Goal: Task Accomplishment & Management: Complete application form

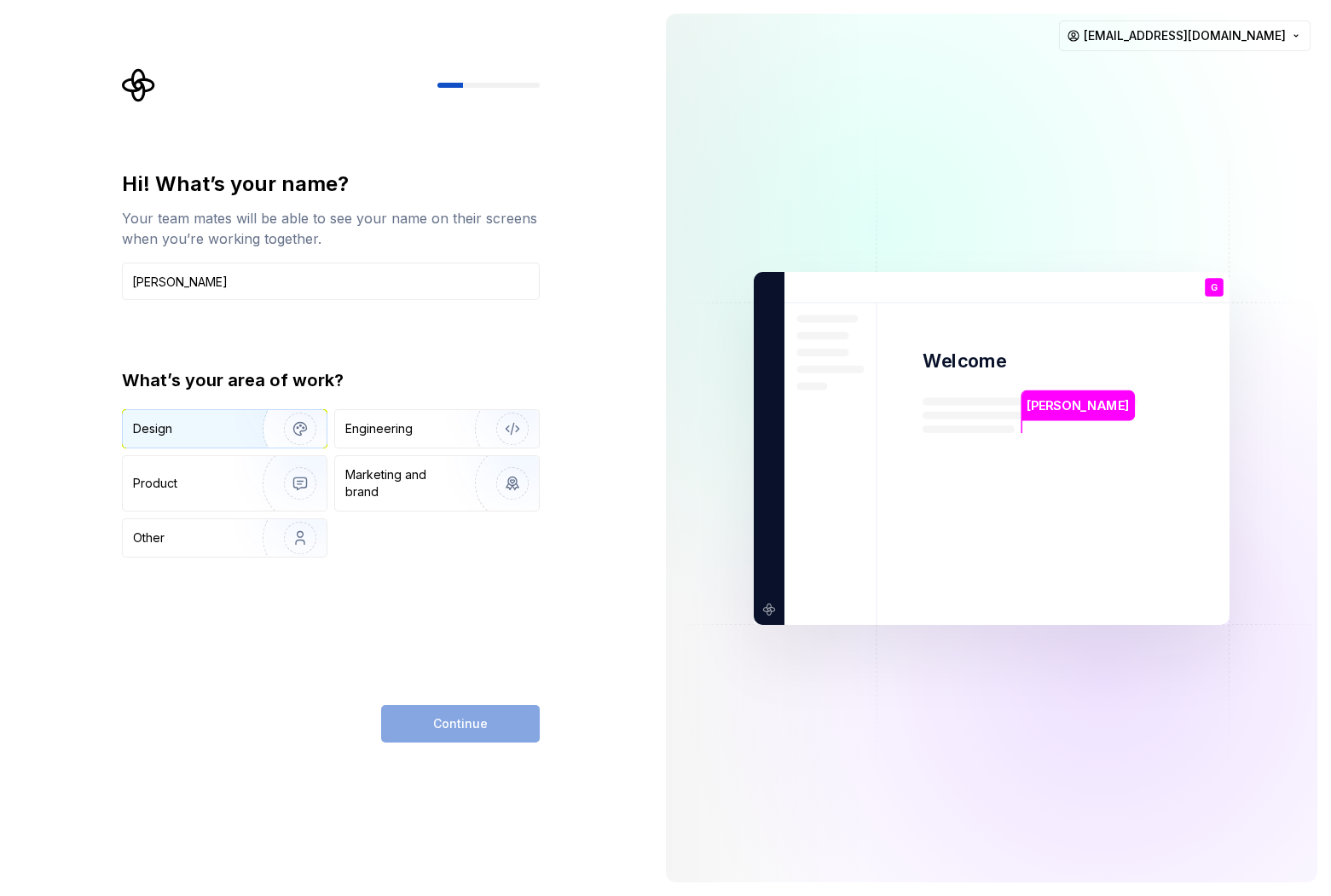
type input "[PERSON_NAME]"
click at [257, 430] on img "button" at bounding box center [288, 428] width 109 height 114
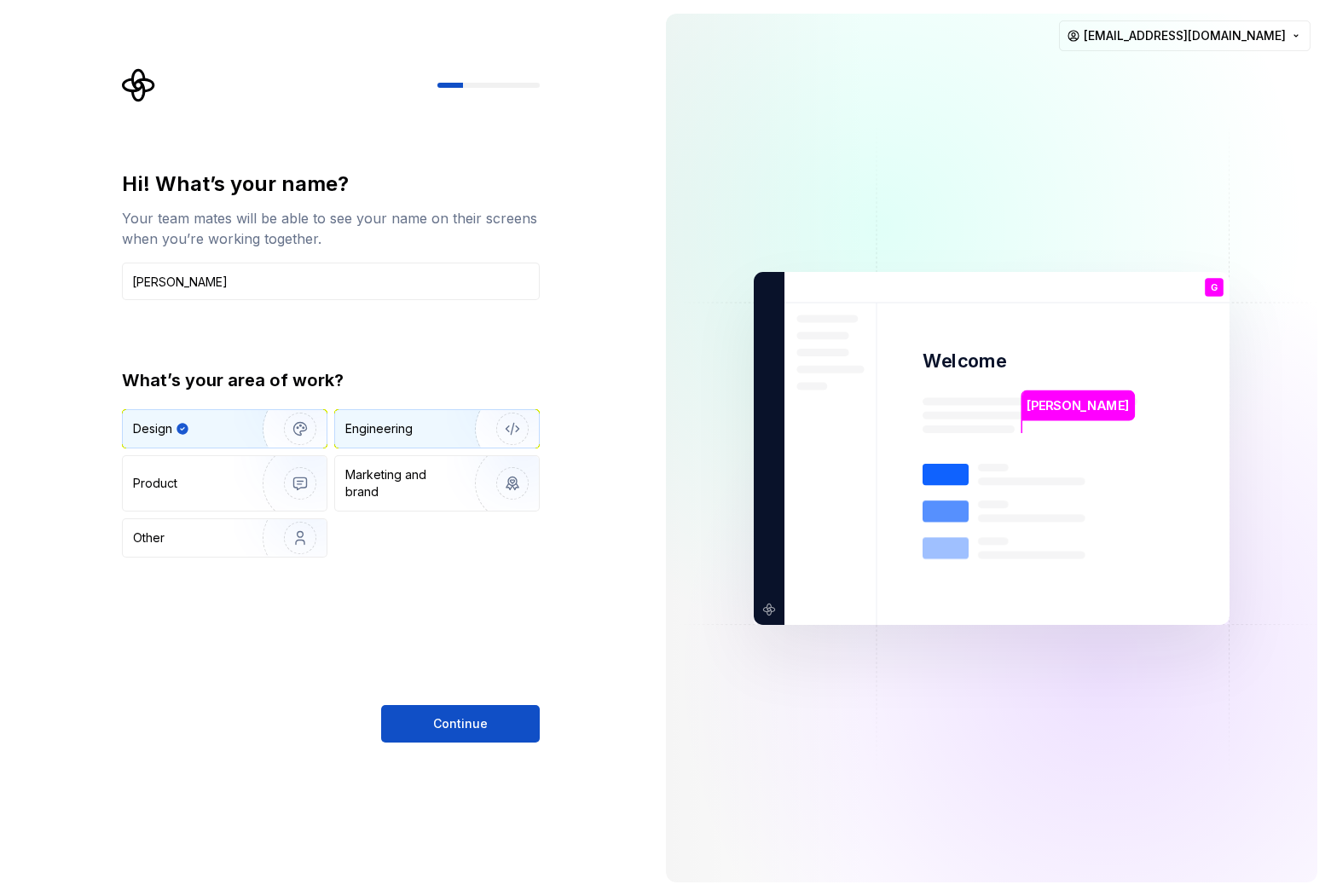
click at [402, 433] on div "Engineering" at bounding box center [378, 429] width 67 height 17
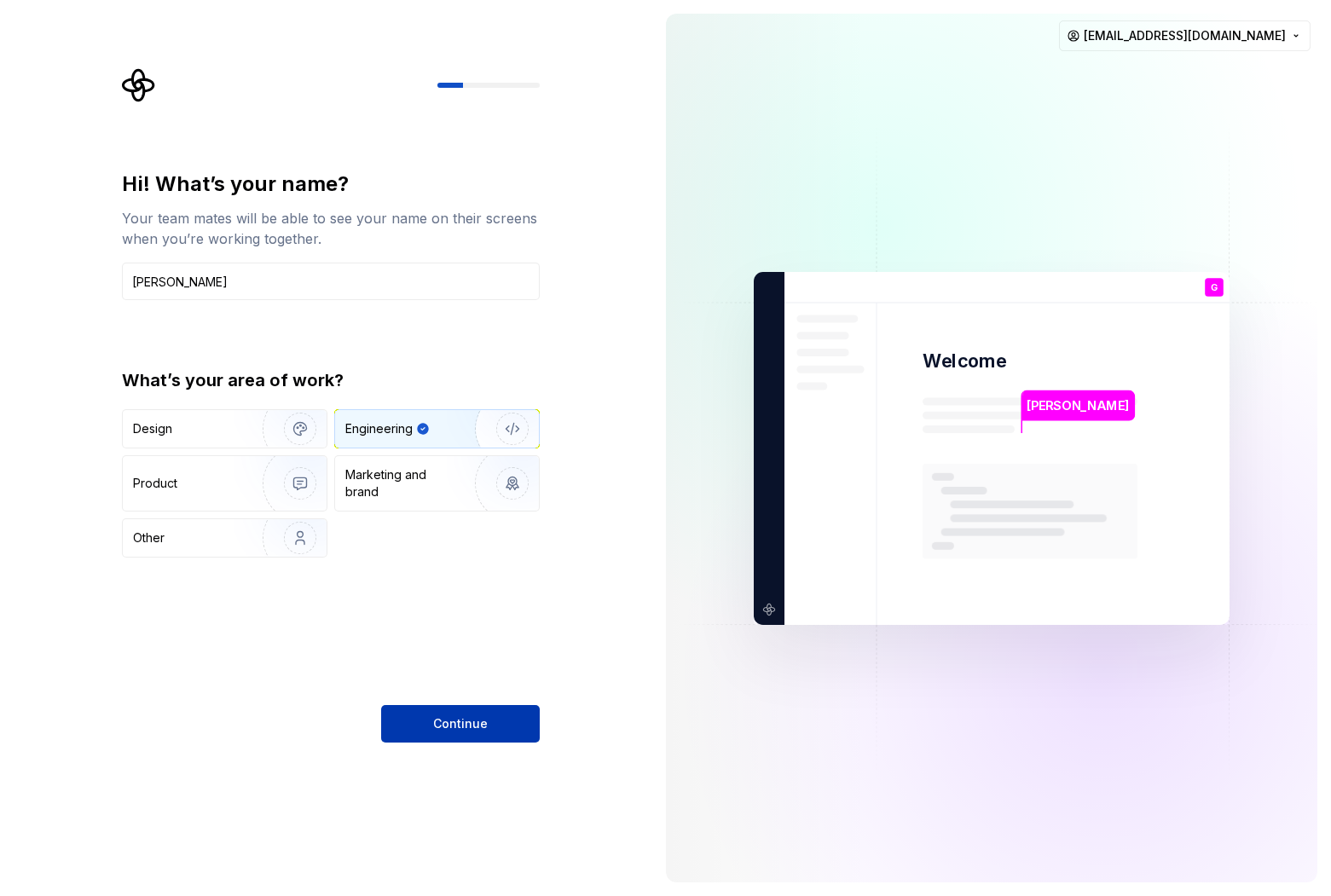
click at [466, 723] on span "Continue" at bounding box center [461, 724] width 55 height 17
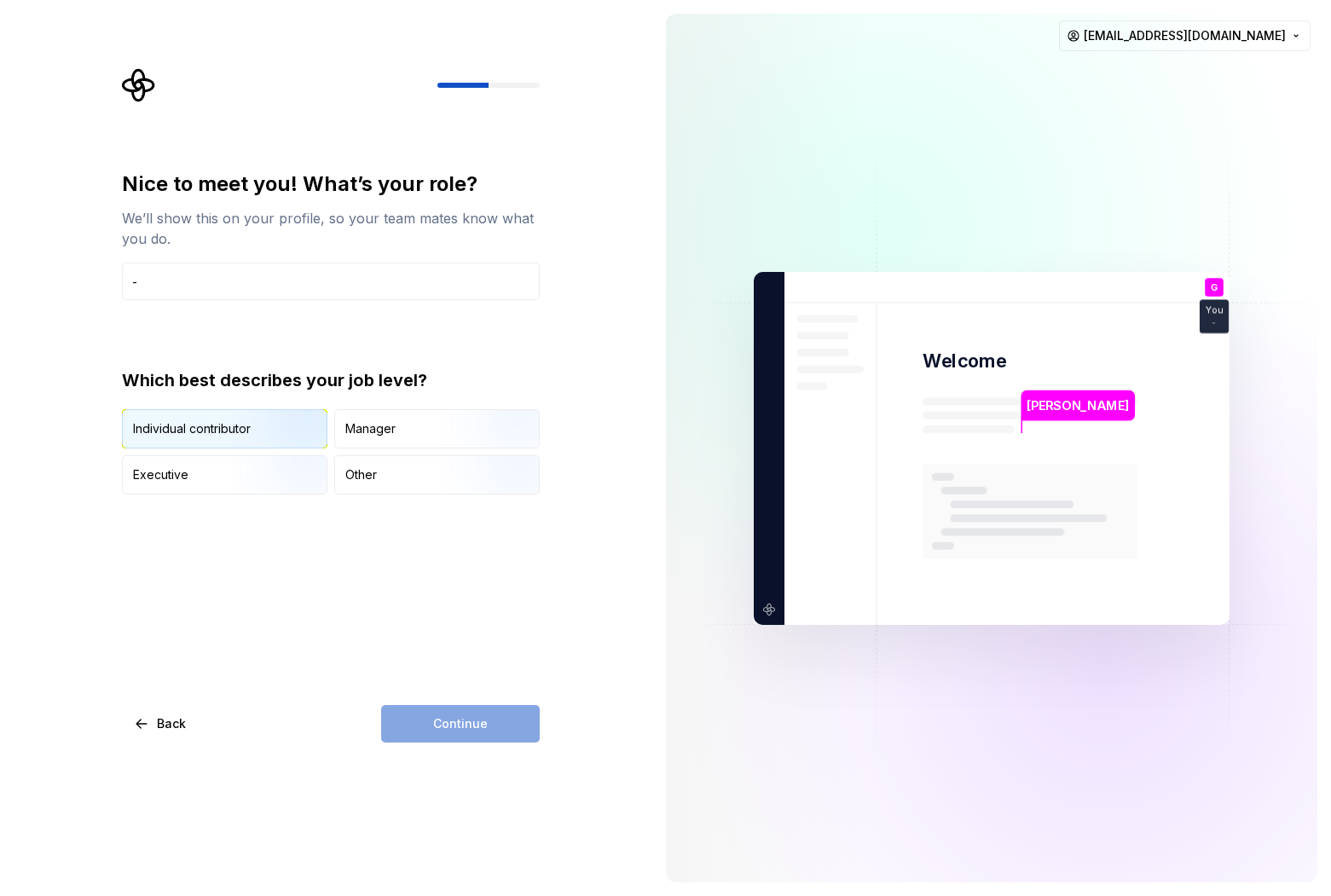
type input "-"
click at [293, 432] on img "button" at bounding box center [285, 450] width 109 height 114
click at [455, 718] on span "Continue" at bounding box center [461, 724] width 55 height 17
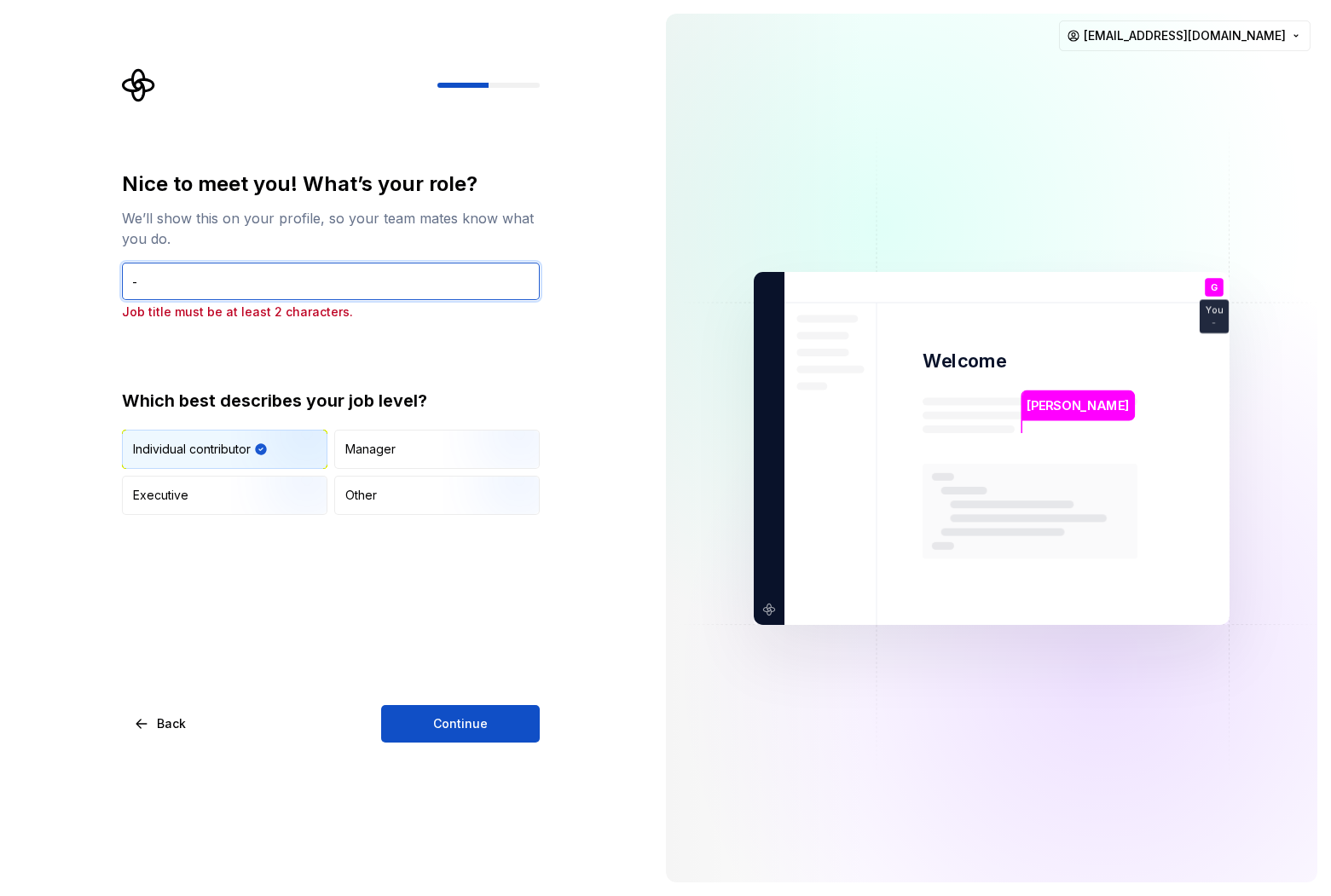
click at [293, 286] on input "-" at bounding box center [330, 282] width 418 height 38
type input "GE"
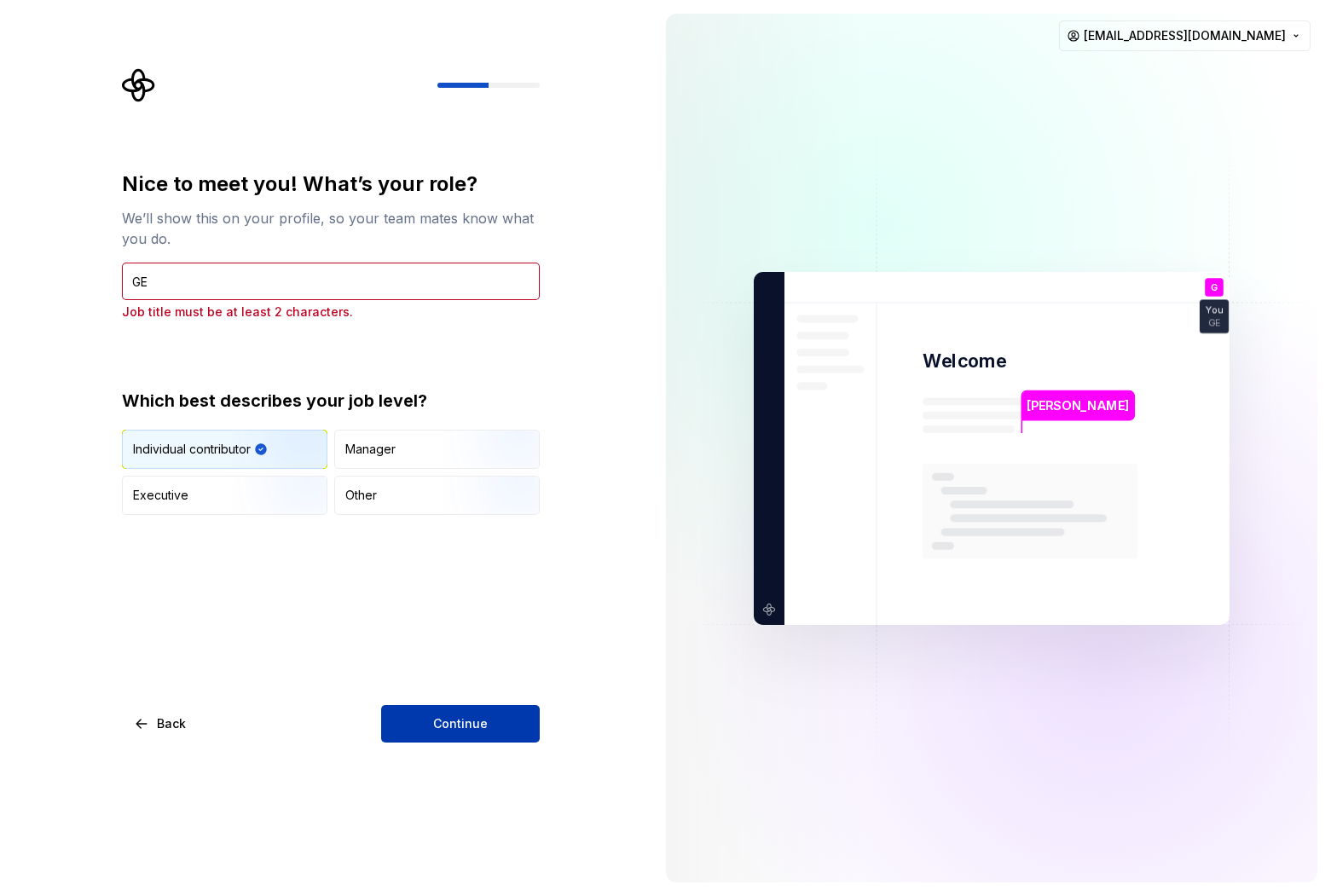
click at [456, 739] on button "Continue" at bounding box center [460, 724] width 159 height 38
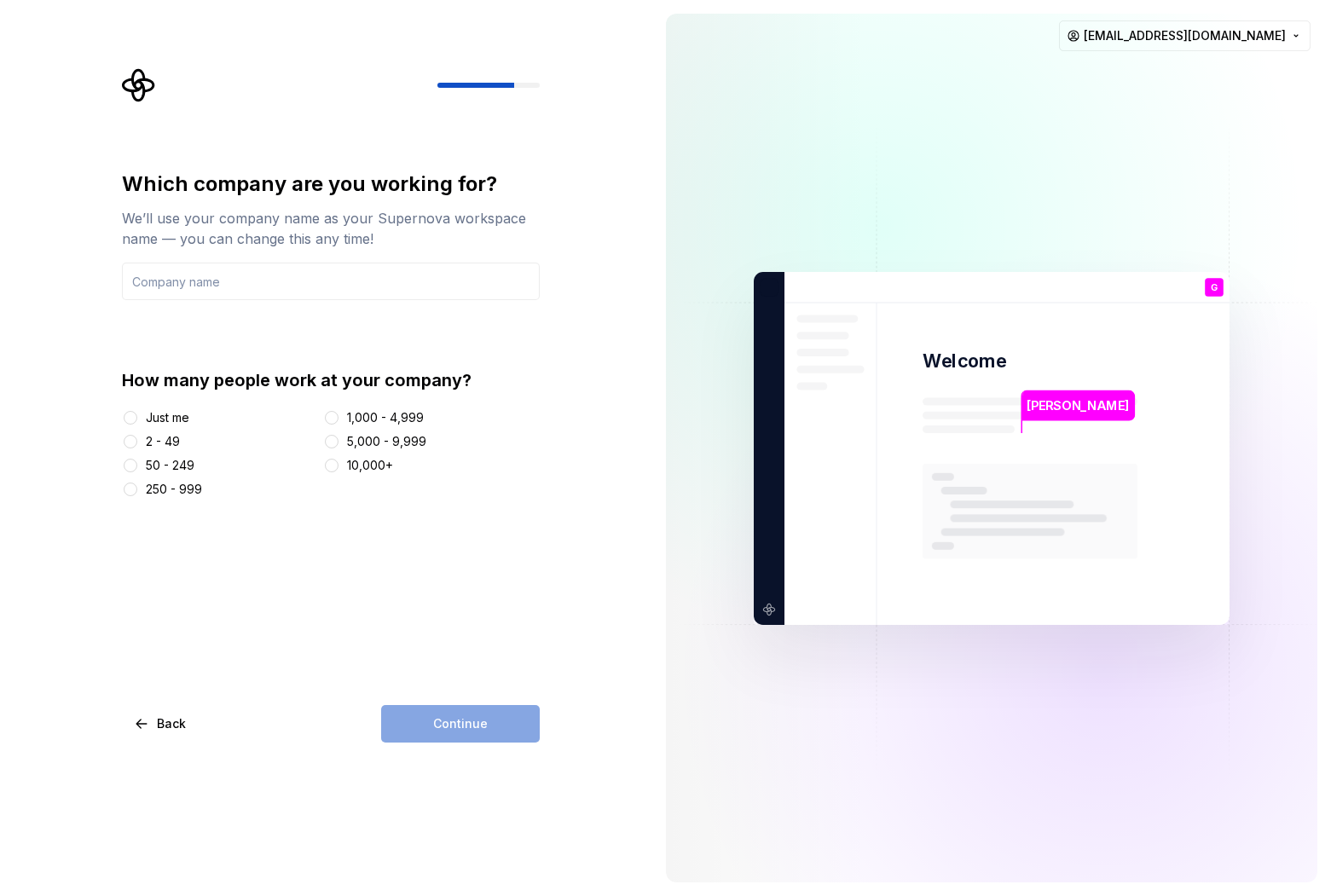
click at [185, 422] on div "Just me" at bounding box center [167, 418] width 44 height 17
click at [137, 422] on button "Just me" at bounding box center [130, 418] width 14 height 14
click at [511, 723] on div "Continue" at bounding box center [460, 724] width 159 height 38
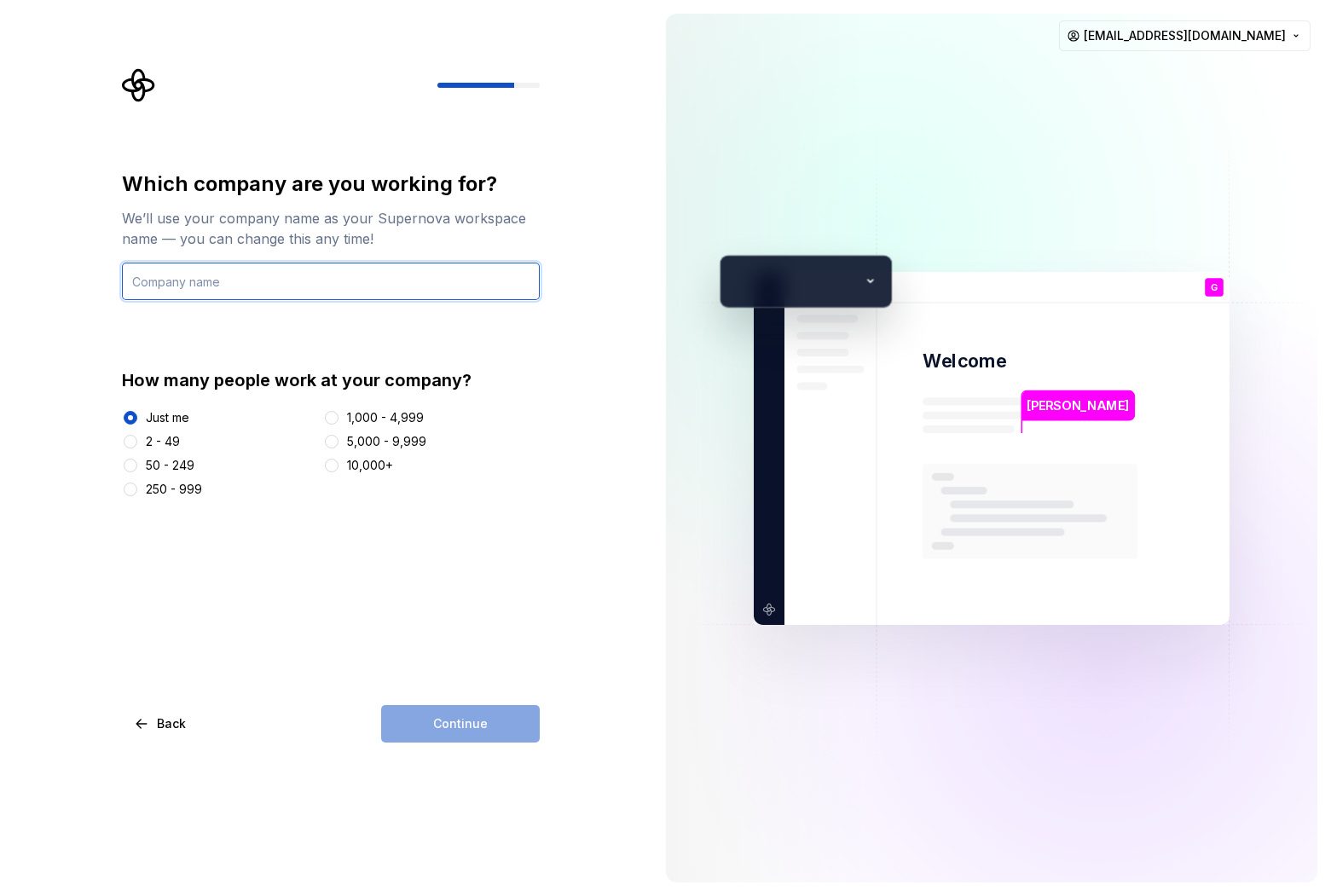
click at [178, 279] on input "text" at bounding box center [330, 282] width 418 height 38
click at [221, 282] on input "text" at bounding box center [330, 282] width 418 height 38
type input "Triple G"
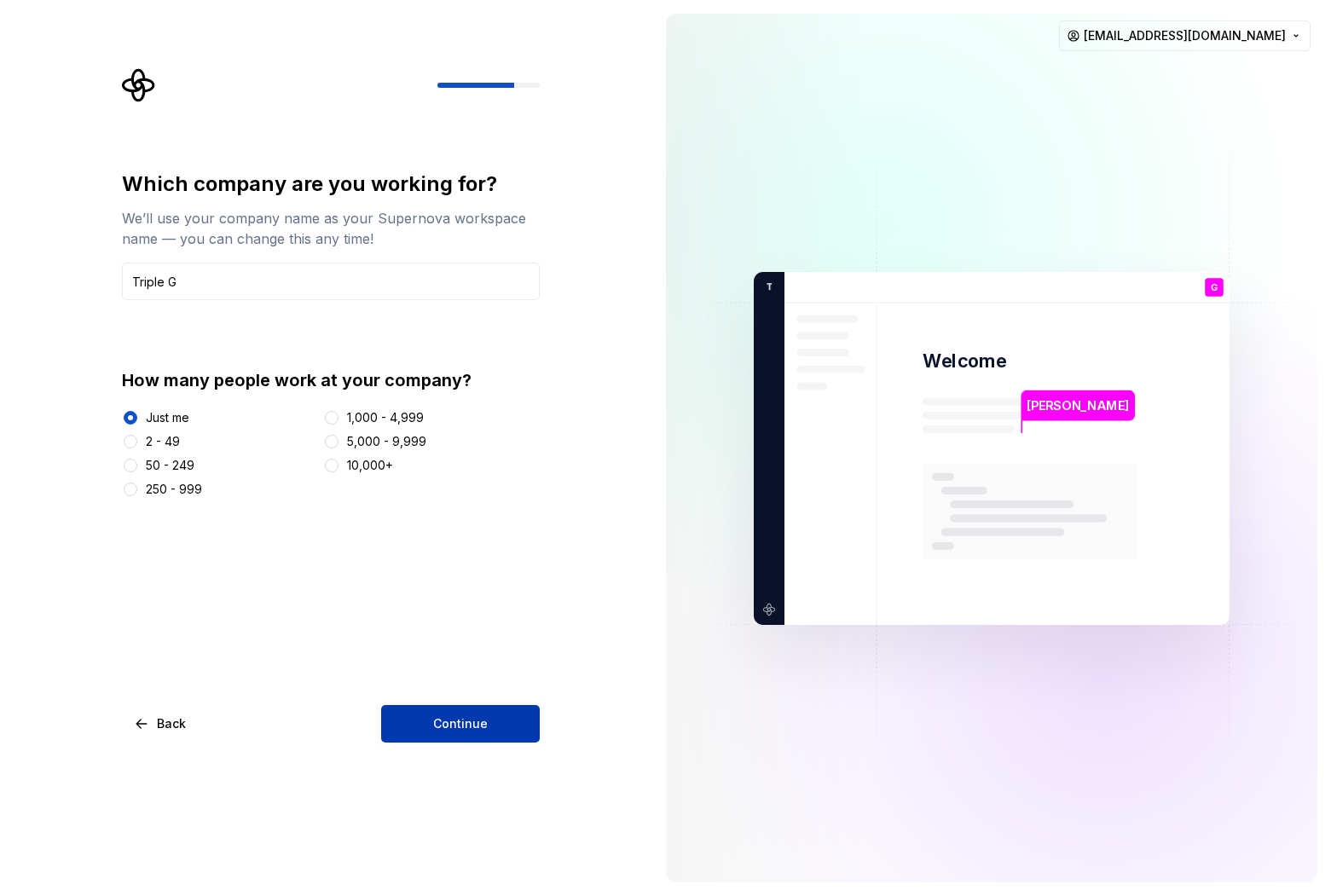
click at [460, 730] on span "Continue" at bounding box center [461, 724] width 55 height 17
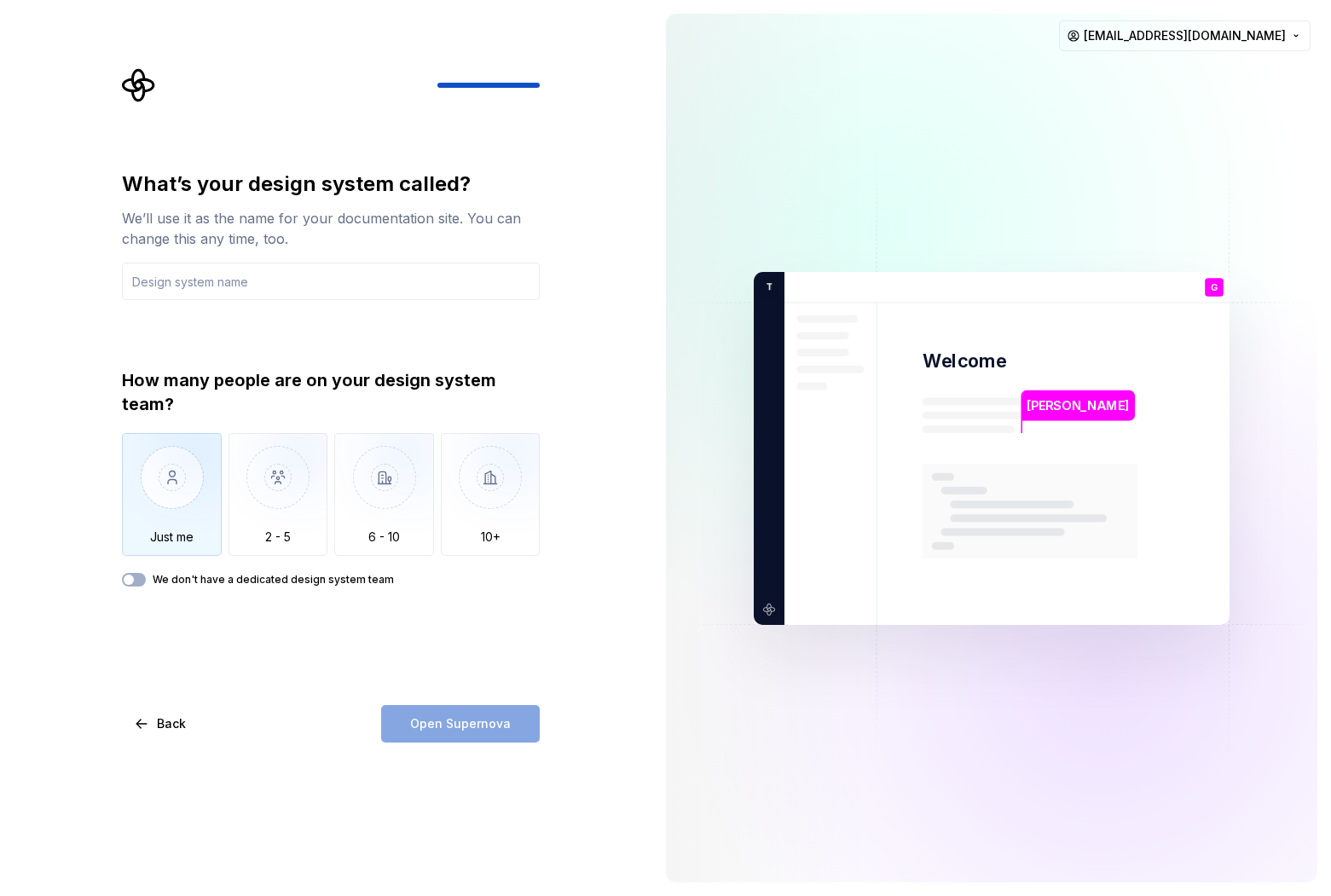
click at [192, 484] on img "button" at bounding box center [172, 490] width 100 height 114
click at [275, 283] on input "text" at bounding box center [330, 282] width 418 height 38
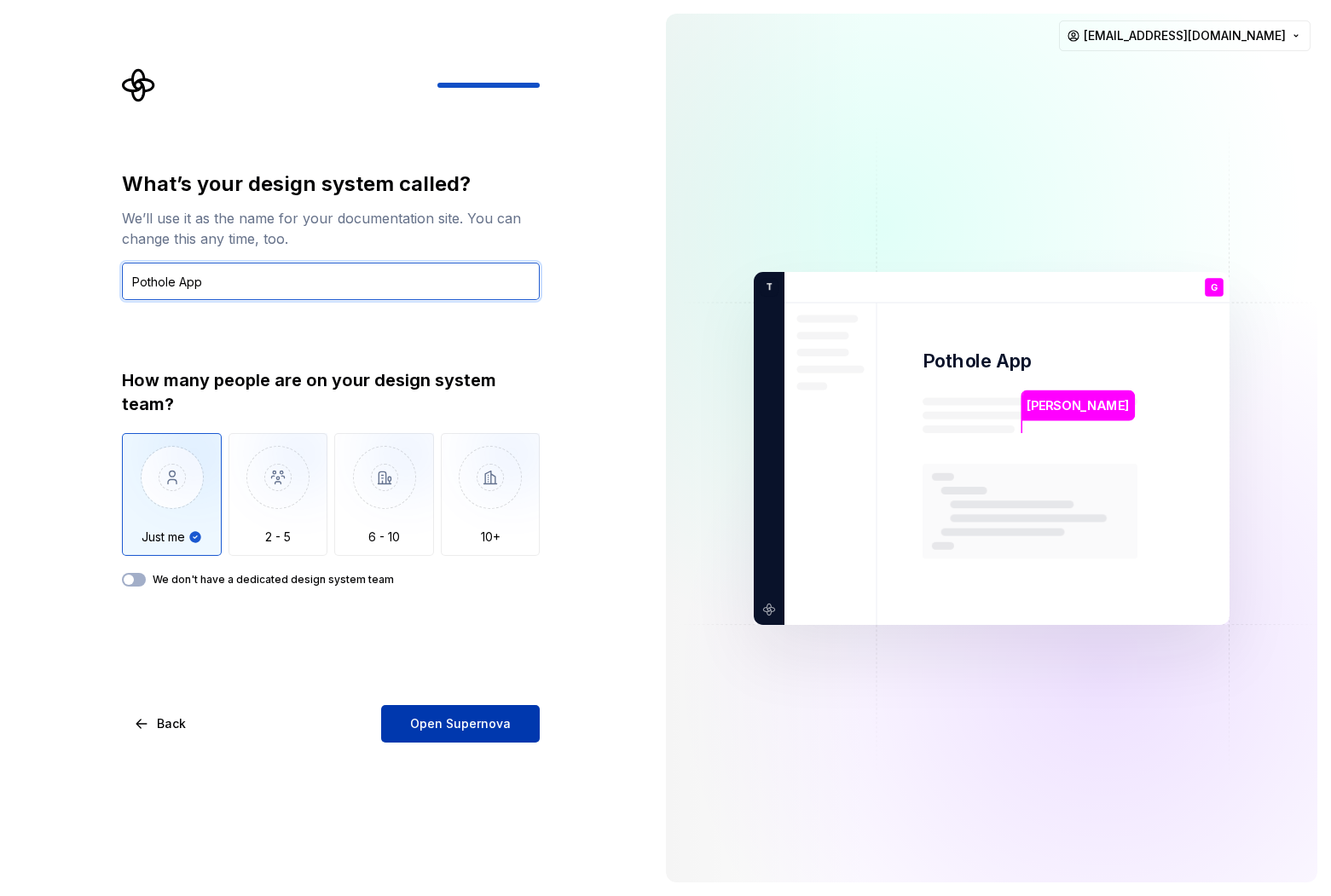
type input "Pothole App"
click at [440, 728] on span "Open Supernova" at bounding box center [460, 724] width 100 height 17
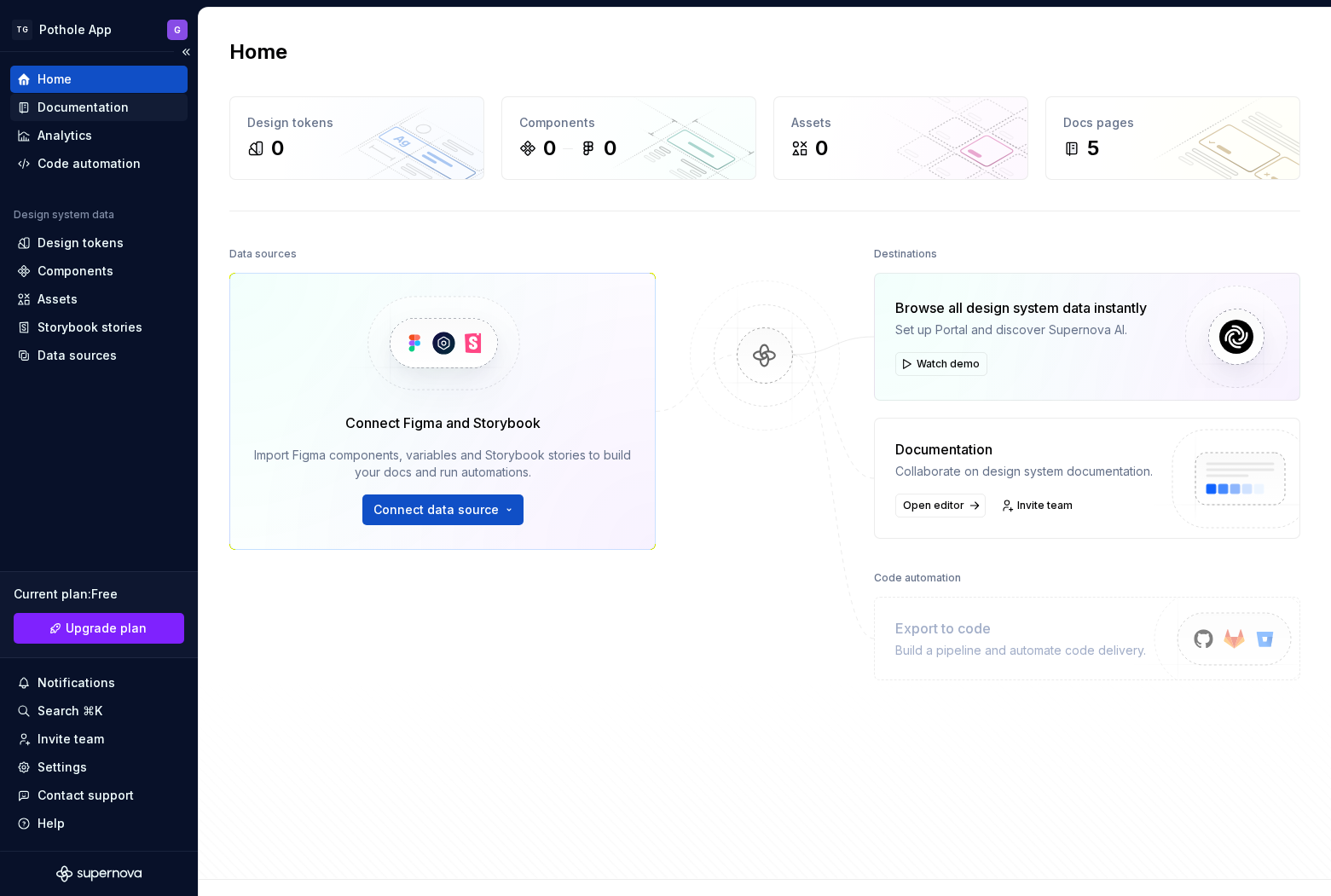
click at [105, 104] on div "Documentation" at bounding box center [83, 107] width 91 height 17
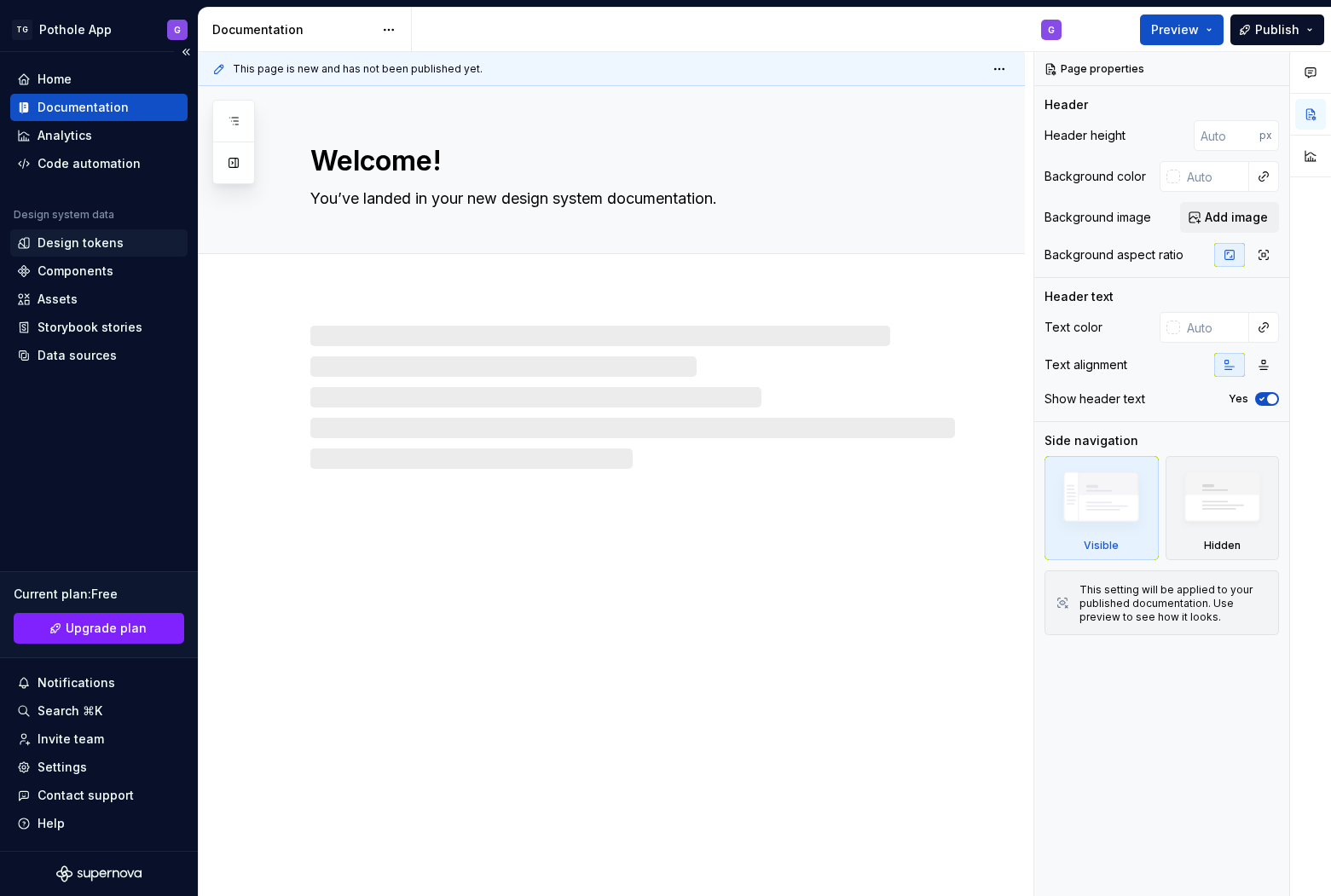
click at [131, 242] on div "Design tokens" at bounding box center [99, 243] width 164 height 17
type textarea "*"
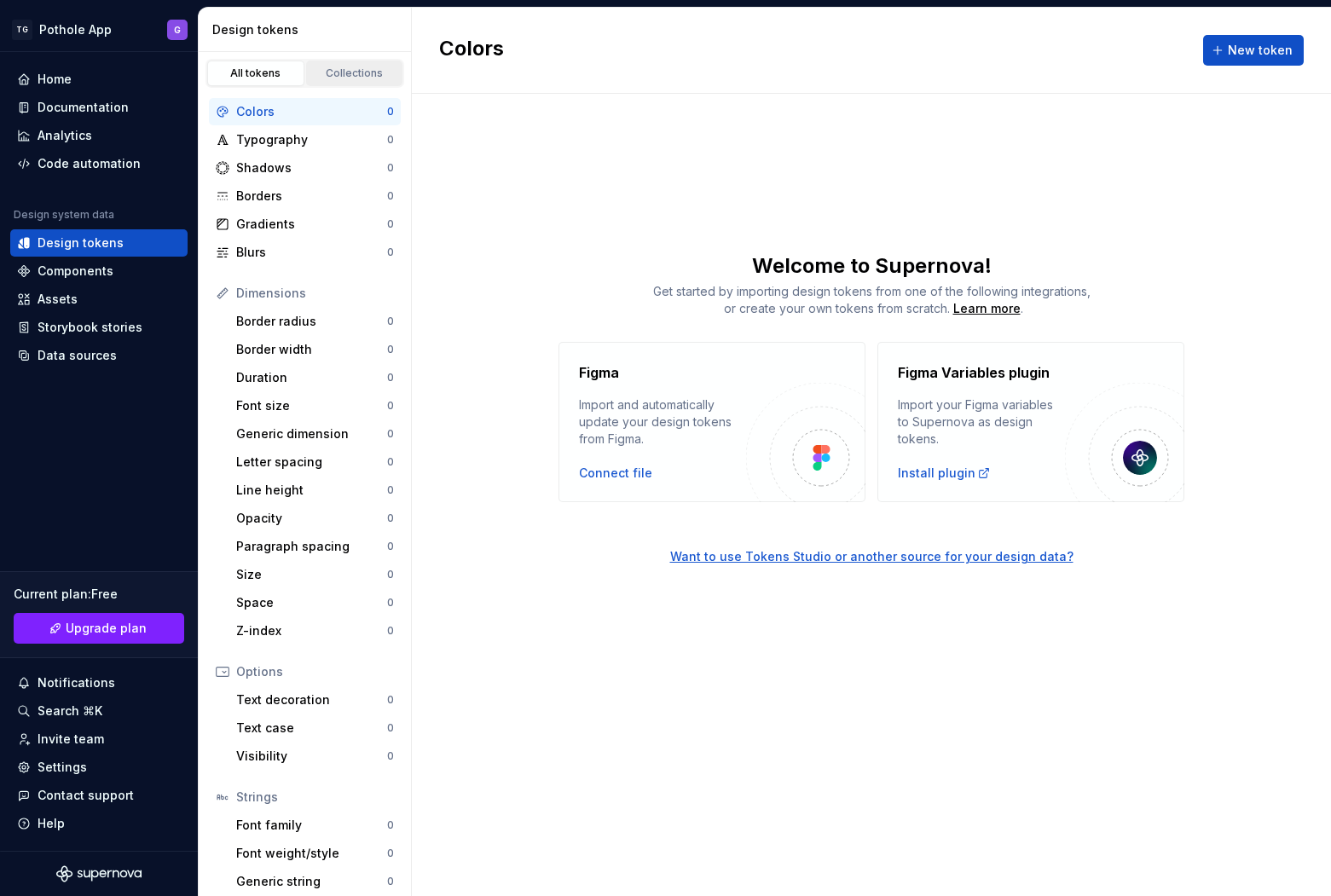
click at [354, 76] on div "Collections" at bounding box center [354, 73] width 85 height 14
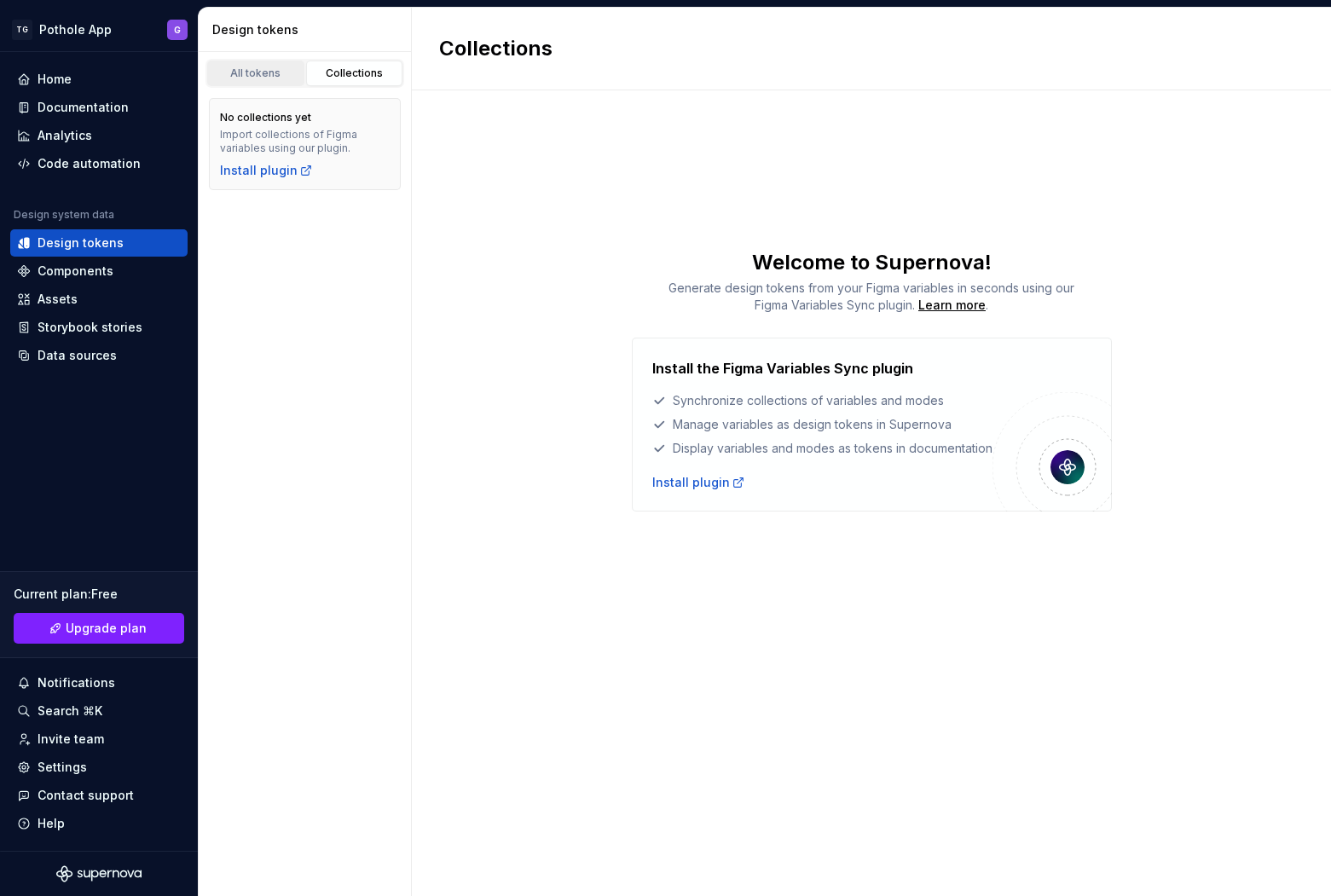
click at [282, 75] on div "All tokens" at bounding box center [255, 73] width 85 height 14
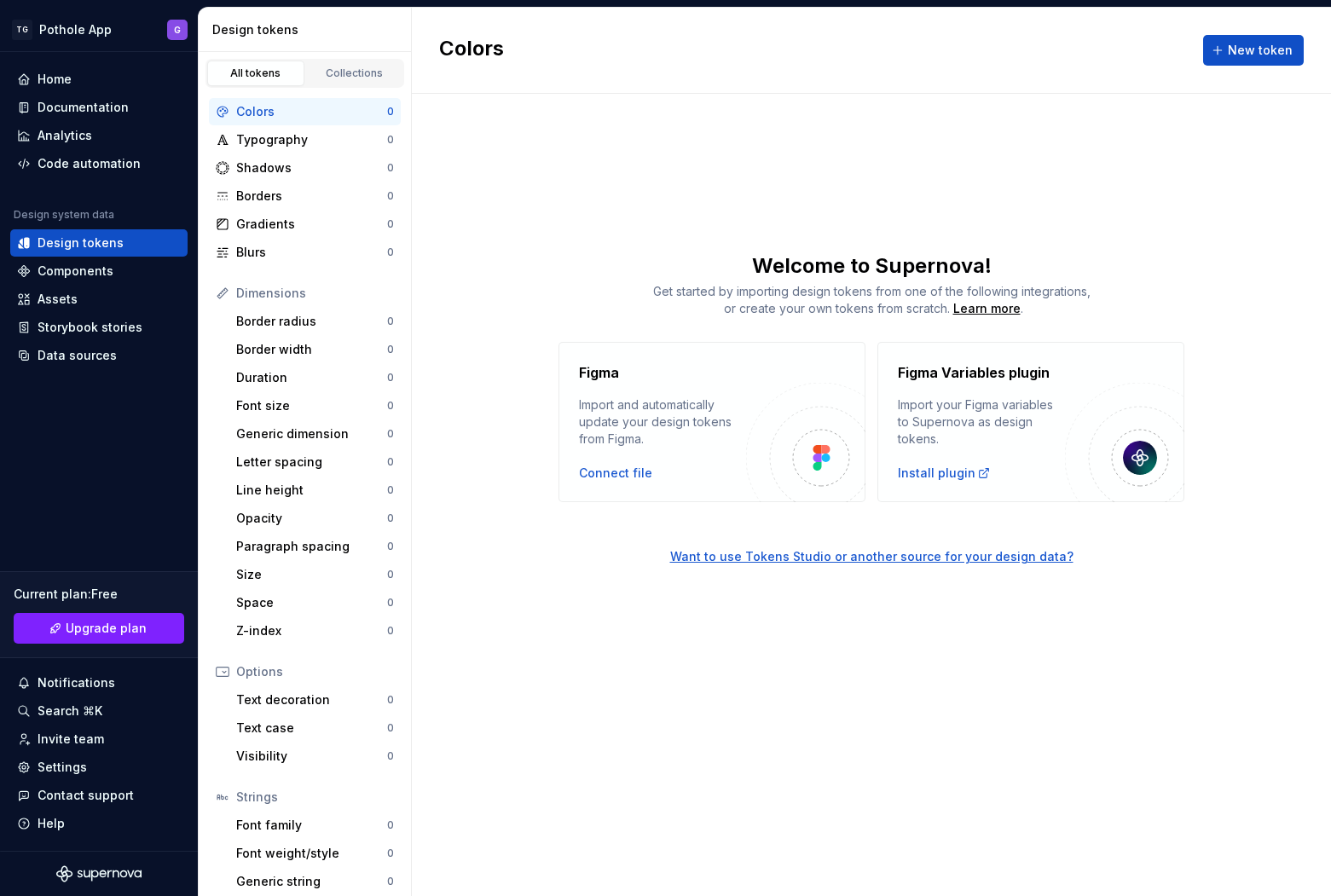
click at [341, 122] on div "Colors 0" at bounding box center [305, 112] width 192 height 27
